Goal: Task Accomplishment & Management: Complete application form

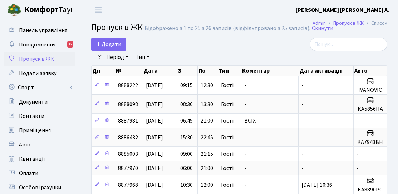
select select "25"
click at [114, 46] on span "Додати" at bounding box center [108, 44] width 25 height 8
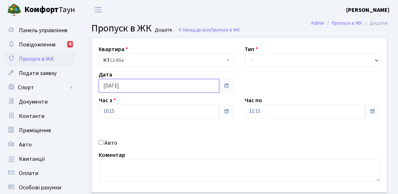
click at [114, 79] on input "[DATE]" at bounding box center [159, 86] width 121 height 14
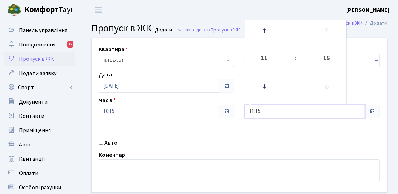
drag, startPoint x: 253, startPoint y: 117, endPoint x: 219, endPoint y: 117, distance: 33.6
click at [250, 117] on input "11:15" at bounding box center [305, 112] width 121 height 14
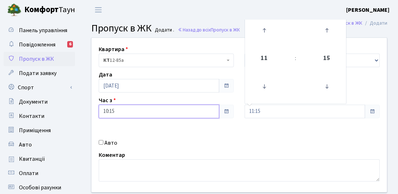
click at [189, 116] on input "10:15" at bounding box center [159, 112] width 121 height 14
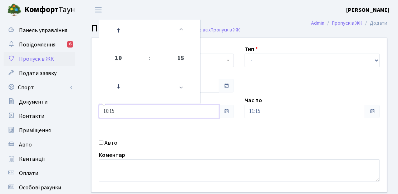
click at [129, 84] on td at bounding box center [119, 86] width 36 height 31
click at [124, 84] on icon at bounding box center [118, 86] width 19 height 19
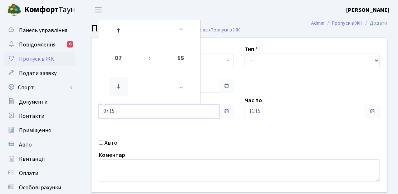
type input "06:15"
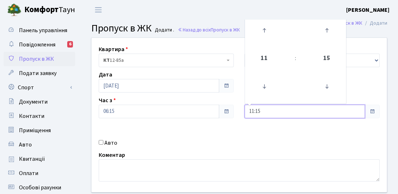
click at [260, 111] on input "11:15" at bounding box center [305, 112] width 121 height 14
click at [264, 23] on icon at bounding box center [264, 30] width 19 height 19
click at [264, 24] on icon at bounding box center [264, 30] width 19 height 19
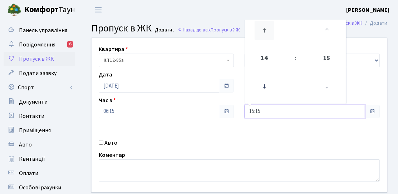
click at [264, 25] on icon at bounding box center [264, 30] width 19 height 19
click at [265, 25] on icon at bounding box center [264, 30] width 19 height 19
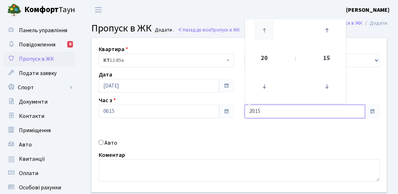
click at [265, 25] on icon at bounding box center [264, 30] width 19 height 19
click at [332, 85] on icon at bounding box center [326, 86] width 19 height 19
type input "21:00"
click at [262, 155] on div "Коментар" at bounding box center [239, 166] width 292 height 31
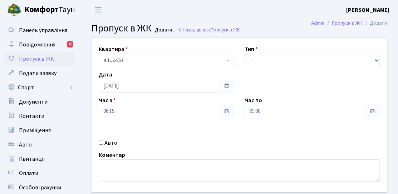
click at [250, 68] on div "Квартира <b>КТ</b>&nbsp;&nbsp;&nbsp;&nbsp;12-85а КТ 12-85а Тип - Доставка Таксі…" at bounding box center [239, 115] width 306 height 155
click at [256, 65] on select "- Доставка Таксі Гості Сервіс" at bounding box center [312, 61] width 135 height 14
select select "3"
click at [245, 54] on select "- Доставка Таксі Гості Сервіс" at bounding box center [312, 61] width 135 height 14
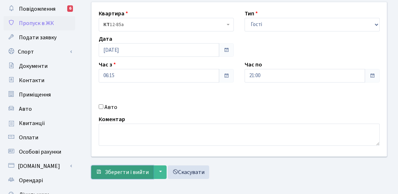
click at [131, 169] on span "Зберегти і вийти" at bounding box center [127, 172] width 44 height 8
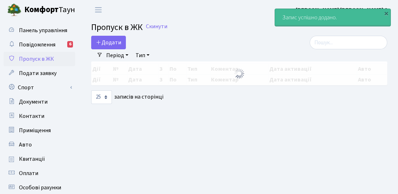
select select "25"
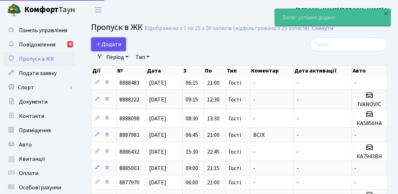
click at [118, 43] on span "Додати" at bounding box center [108, 44] width 25 height 8
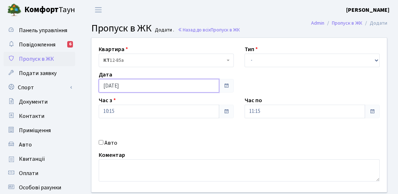
click at [136, 89] on input "[DATE]" at bounding box center [159, 86] width 121 height 14
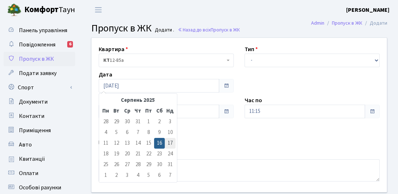
click at [170, 143] on td "17" at bounding box center [170, 143] width 11 height 11
type input "[DATE]"
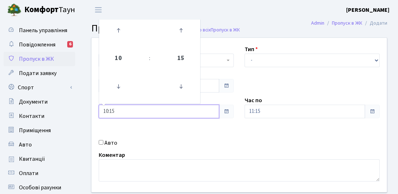
click at [146, 110] on input "10:15" at bounding box center [159, 112] width 121 height 14
click at [116, 91] on icon at bounding box center [118, 86] width 19 height 19
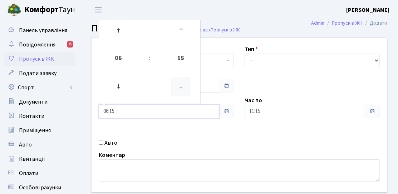
click at [186, 87] on icon at bounding box center [180, 86] width 19 height 19
type input "06:00"
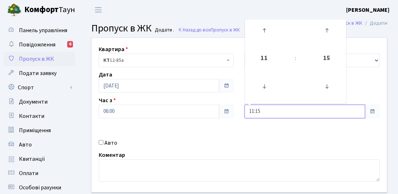
click at [263, 107] on input "11:15" at bounding box center [305, 112] width 121 height 14
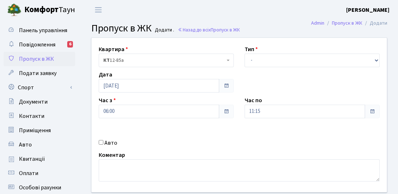
click at [264, 4] on header "Комфорт Таун Літовченко О. А. Мій обліковий запис Вийти" at bounding box center [199, 10] width 398 height 20
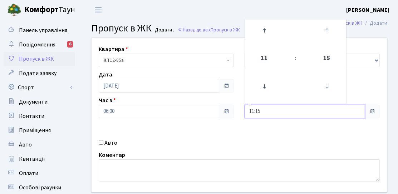
click at [254, 106] on input "11:15" at bounding box center [305, 112] width 121 height 14
click at [331, 85] on icon at bounding box center [326, 86] width 19 height 19
click at [265, 32] on icon at bounding box center [264, 30] width 19 height 19
click at [265, 31] on icon at bounding box center [264, 30] width 19 height 19
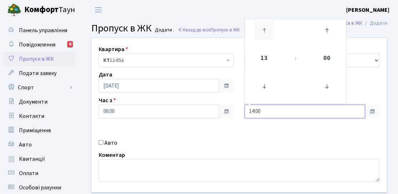
click at [265, 31] on icon at bounding box center [264, 30] width 19 height 19
click at [266, 31] on icon at bounding box center [264, 30] width 19 height 19
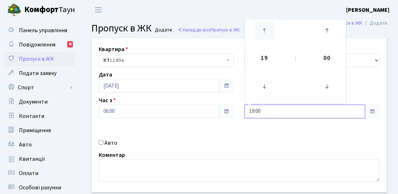
click at [266, 31] on icon at bounding box center [264, 30] width 19 height 19
type input "21:00"
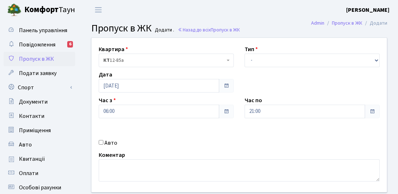
click at [212, 141] on div "Авто" at bounding box center [166, 143] width 146 height 9
click at [260, 59] on select "- Доставка Таксі Гості Сервіс" at bounding box center [312, 61] width 135 height 14
select select "3"
click at [245, 54] on select "- Доставка Таксі Гості Сервіс" at bounding box center [312, 61] width 135 height 14
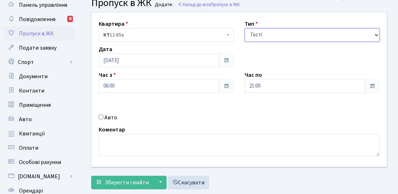
scroll to position [36, 0]
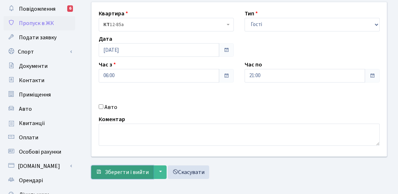
click at [110, 174] on span "Зберегти і вийти" at bounding box center [127, 172] width 44 height 8
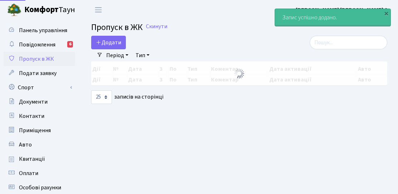
select select "25"
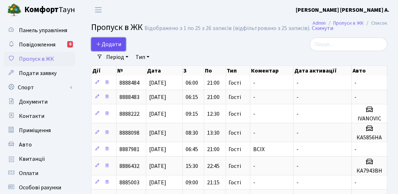
click at [103, 44] on span "Додати" at bounding box center [108, 44] width 25 height 8
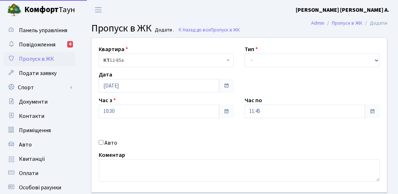
click at [114, 142] on label "Авто" at bounding box center [110, 143] width 13 height 9
click at [103, 142] on input "Авто" at bounding box center [101, 142] width 5 height 5
checkbox input "true"
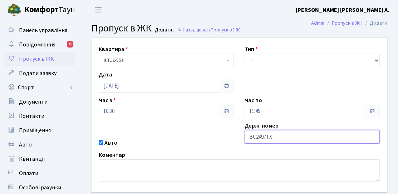
type input "ВС2497ТХ"
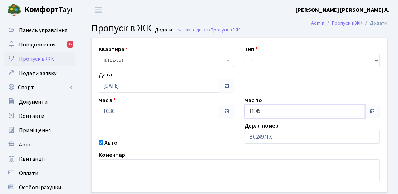
click at [257, 112] on input "11:45" at bounding box center [305, 112] width 121 height 14
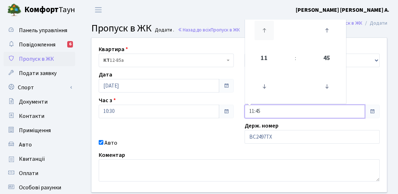
click at [262, 36] on icon at bounding box center [264, 30] width 19 height 19
type input "13:45"
click at [236, 104] on div "Час з 10:30" at bounding box center [166, 107] width 146 height 22
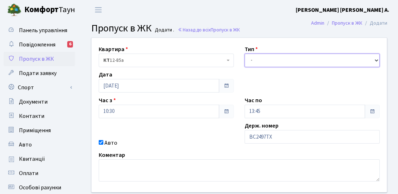
click at [250, 64] on select "- Доставка Таксі Гості Сервіс" at bounding box center [312, 61] width 135 height 14
select select "3"
click at [245, 54] on select "- Доставка Таксі Гості Сервіс" at bounding box center [312, 61] width 135 height 14
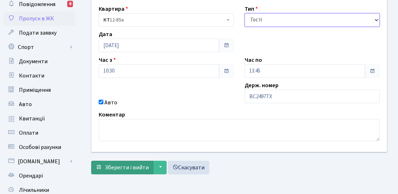
scroll to position [72, 0]
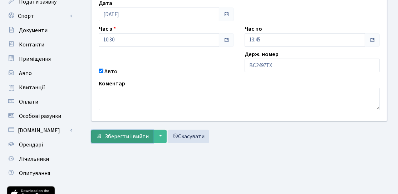
click at [127, 133] on span "Зберегти і вийти" at bounding box center [127, 137] width 44 height 8
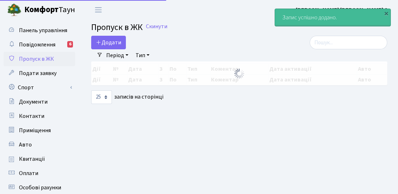
select select "25"
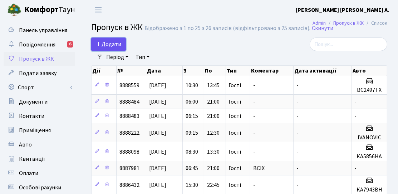
click at [102, 49] on link "Додати" at bounding box center [108, 45] width 35 height 14
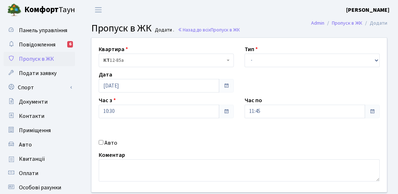
click at [115, 143] on label "Авто" at bounding box center [110, 143] width 13 height 9
click at [103, 143] on input "Авто" at bounding box center [101, 142] width 5 height 5
checkbox input "true"
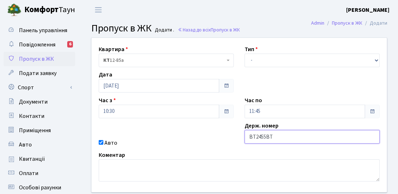
type input "ВТ2455ВТ"
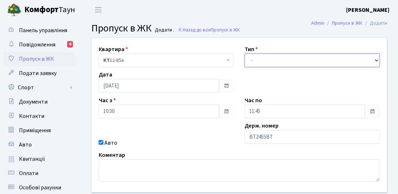
click at [289, 65] on select "- Доставка Таксі Гості Сервіс" at bounding box center [312, 61] width 135 height 14
select select "3"
click at [245, 54] on select "- Доставка Таксі Гості Сервіс" at bounding box center [312, 61] width 135 height 14
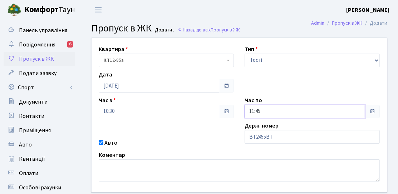
click at [260, 111] on input "11:45" at bounding box center [305, 112] width 121 height 14
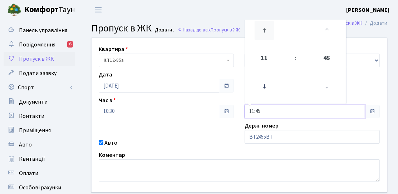
click at [261, 31] on icon at bounding box center [264, 30] width 19 height 19
type input "14:45"
click at [220, 146] on div "Авто" at bounding box center [166, 143] width 146 height 9
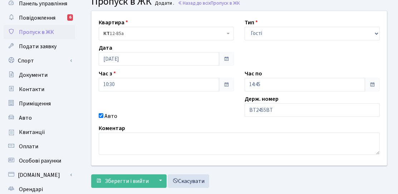
scroll to position [72, 0]
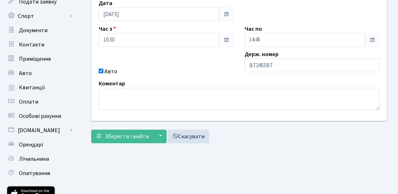
click at [138, 142] on div "Квартира <b>КТ</b>&nbsp;&nbsp;&nbsp;&nbsp;12-85а КТ 12-85а Тип - Доставка Таксі…" at bounding box center [239, 56] width 307 height 181
click at [141, 138] on span "Зберегти і вийти" at bounding box center [127, 137] width 44 height 8
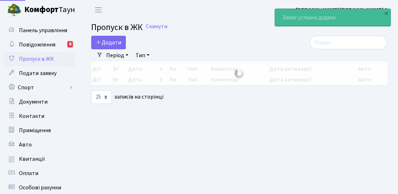
select select "25"
